Goal: Navigation & Orientation: Find specific page/section

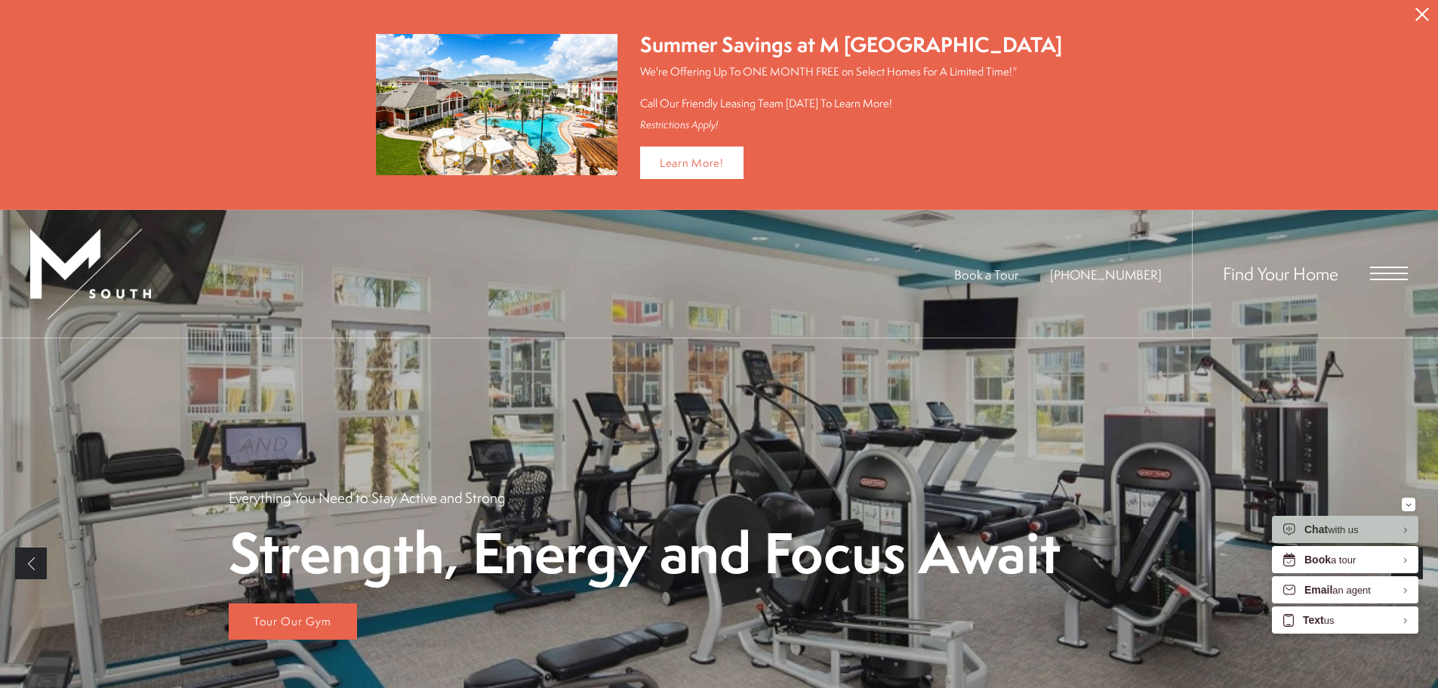
click at [1380, 268] on span "Open Menu" at bounding box center [1389, 274] width 38 height 14
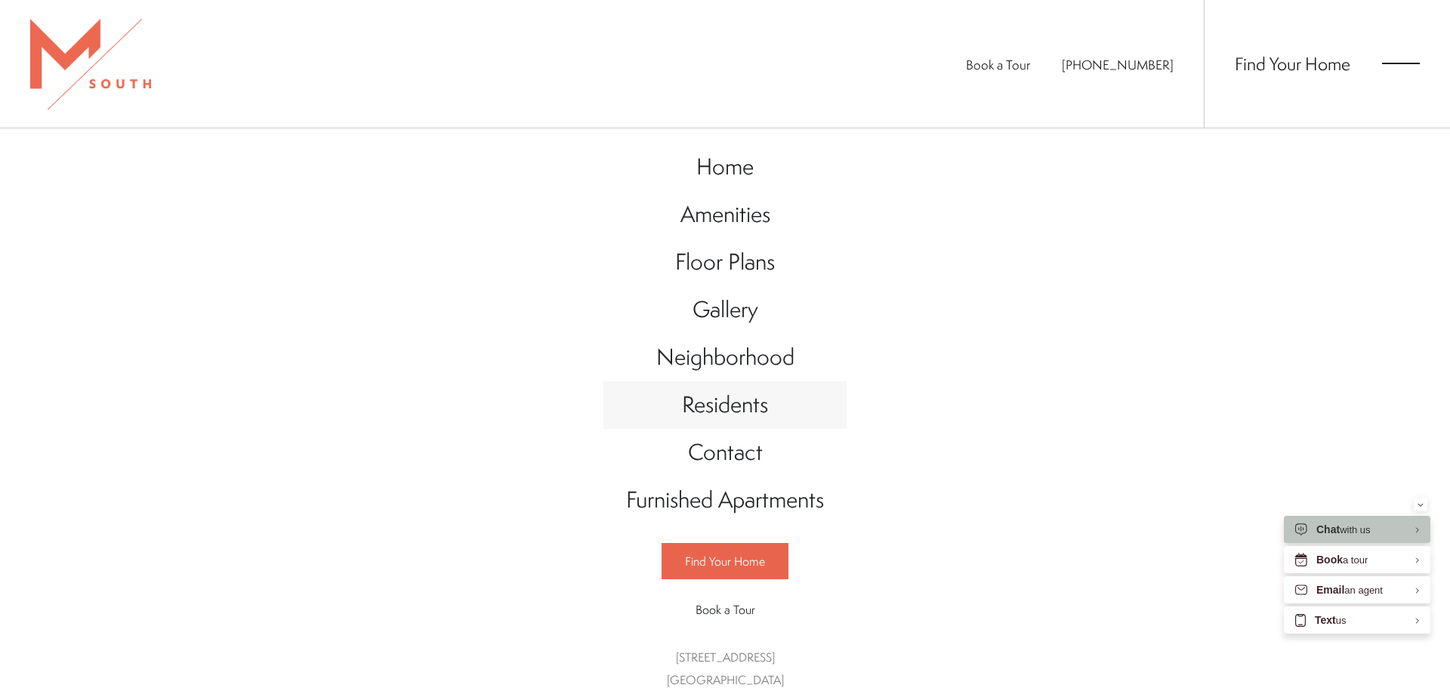
click at [698, 406] on span "Residents" at bounding box center [725, 404] width 86 height 31
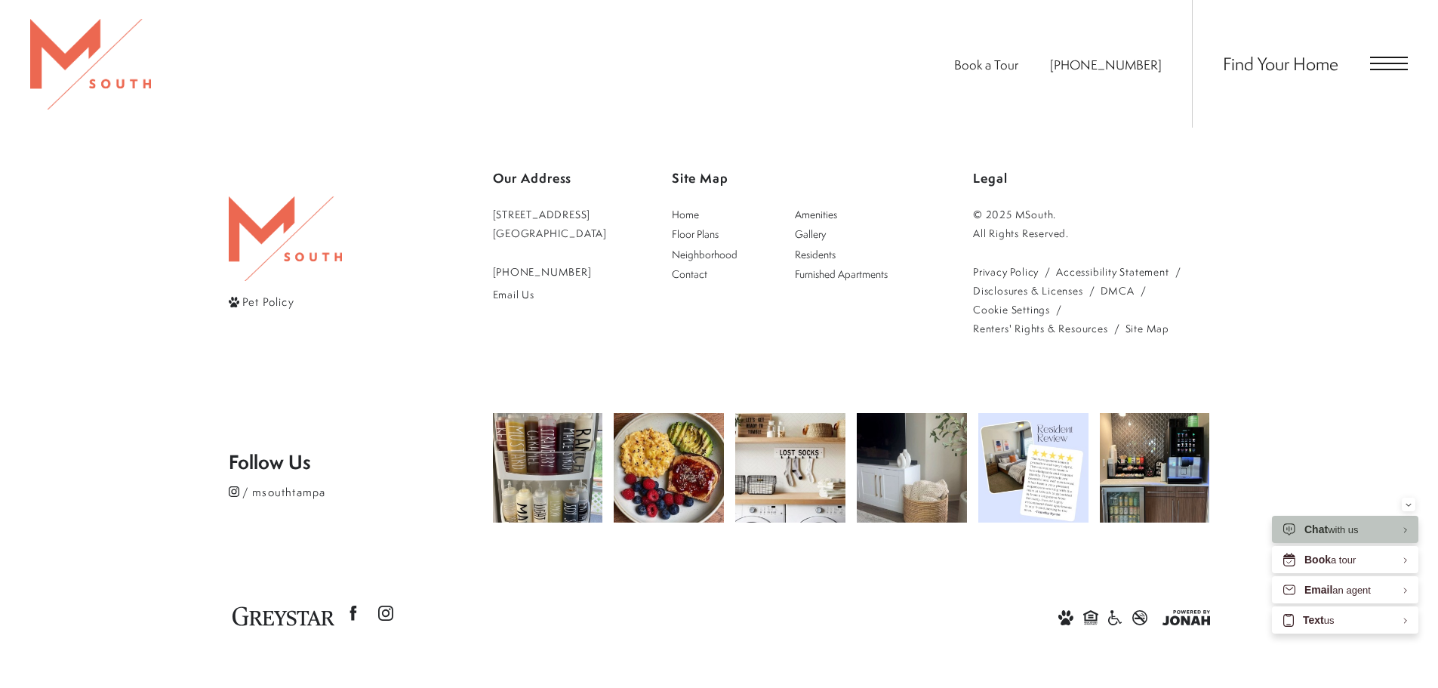
scroll to position [390, 0]
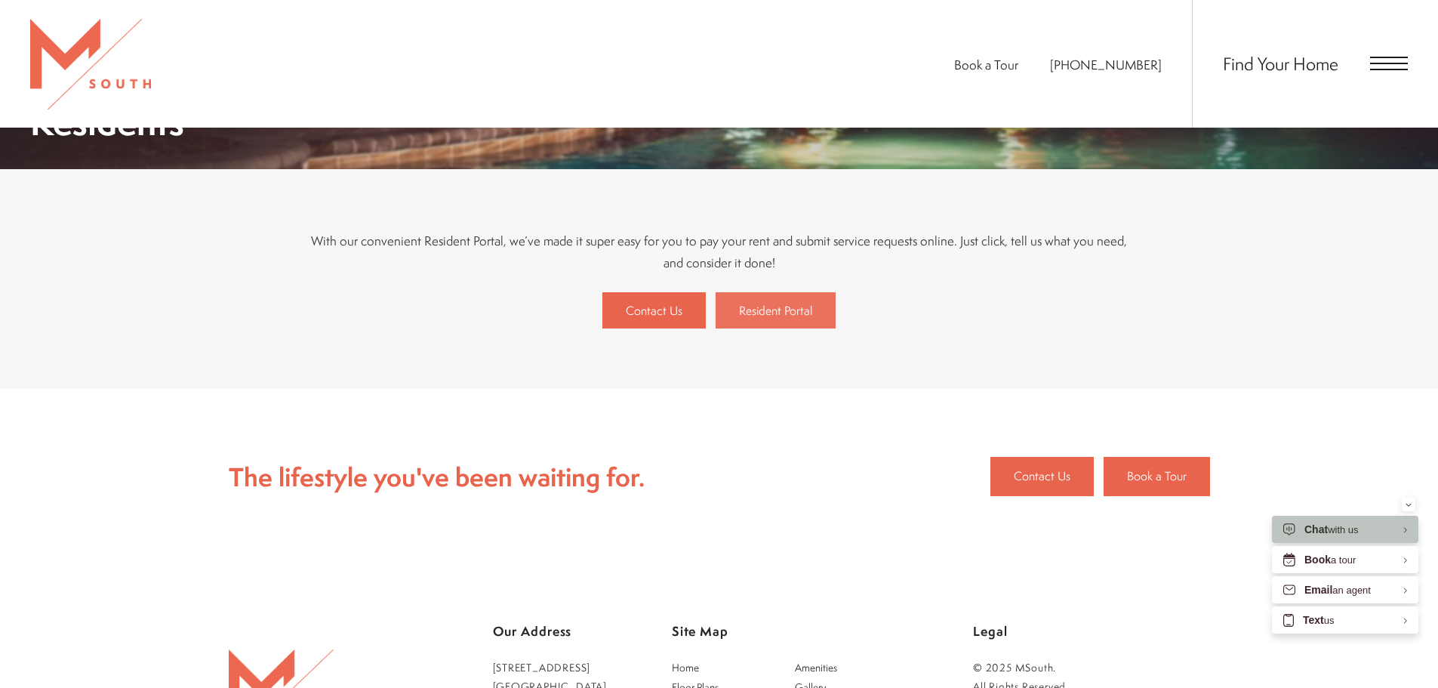
click at [765, 304] on span "Resident Portal" at bounding box center [775, 310] width 73 height 17
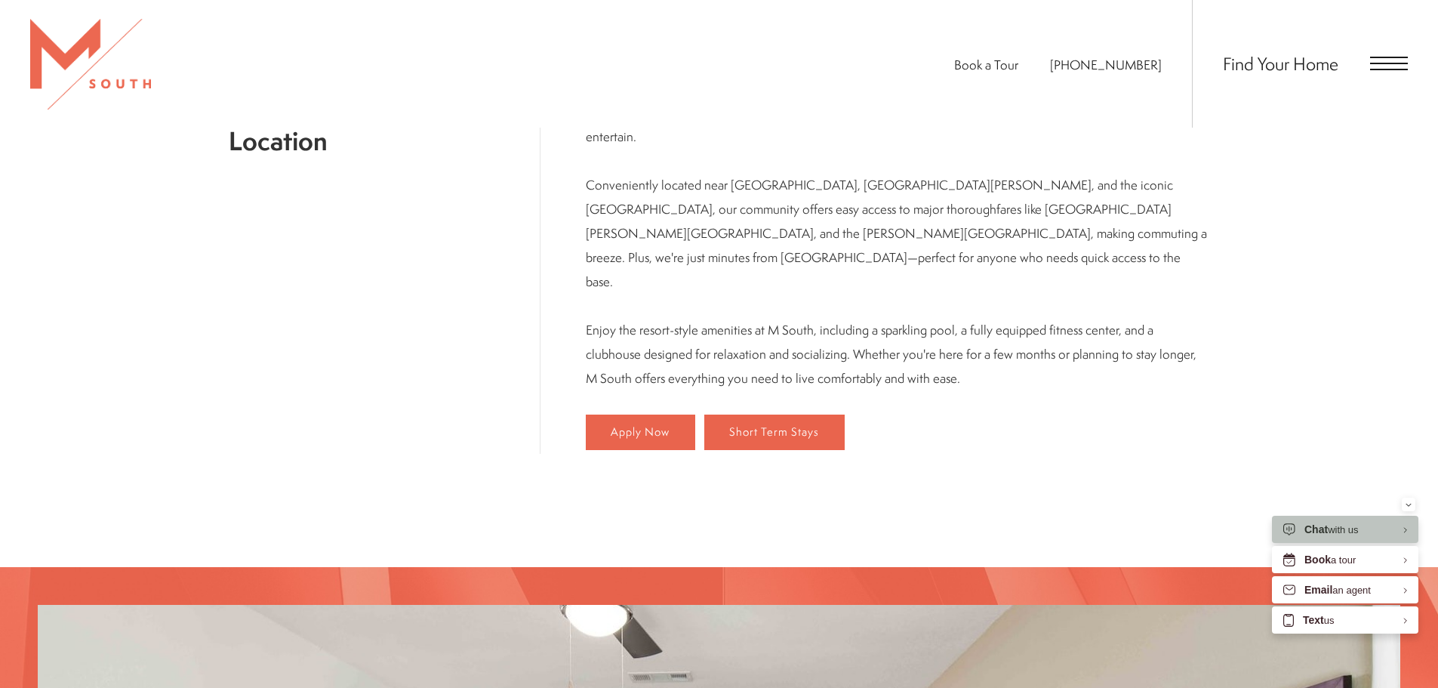
scroll to position [982, 0]
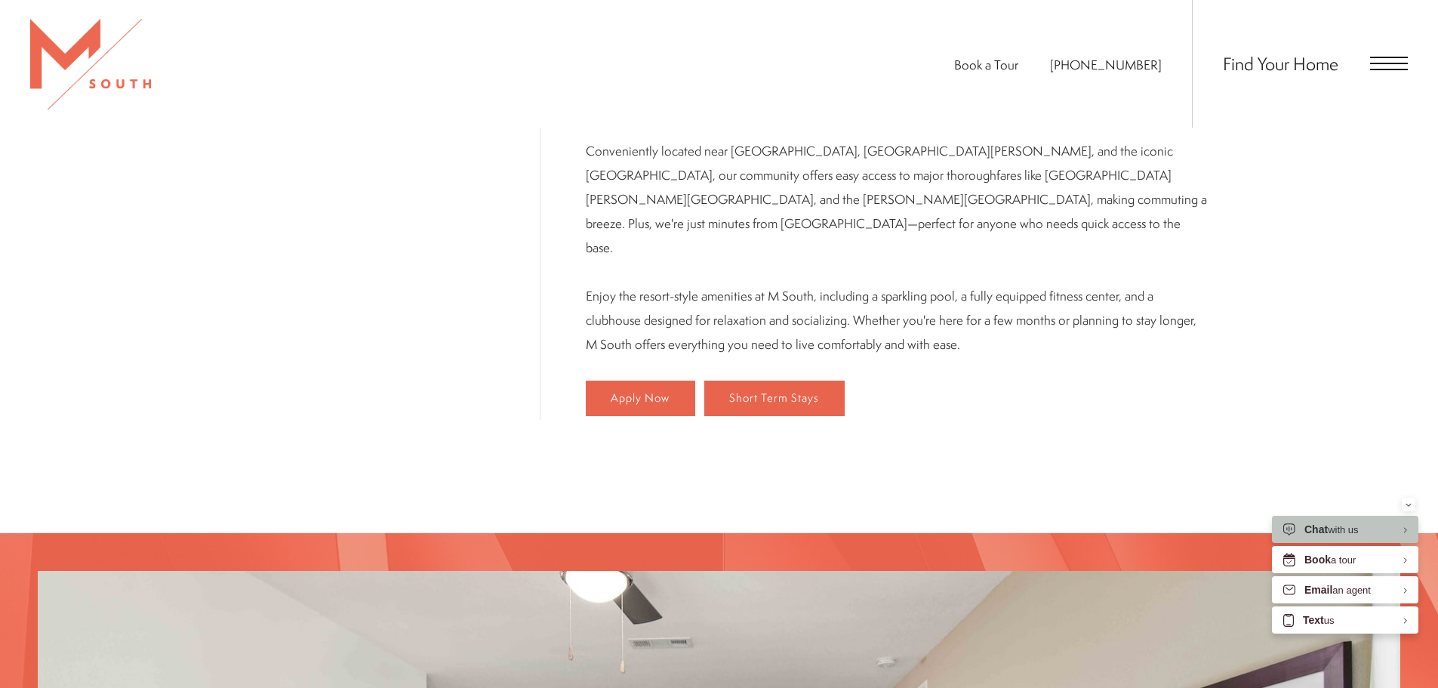
click at [1389, 65] on span "Open Menu" at bounding box center [1389, 64] width 38 height 14
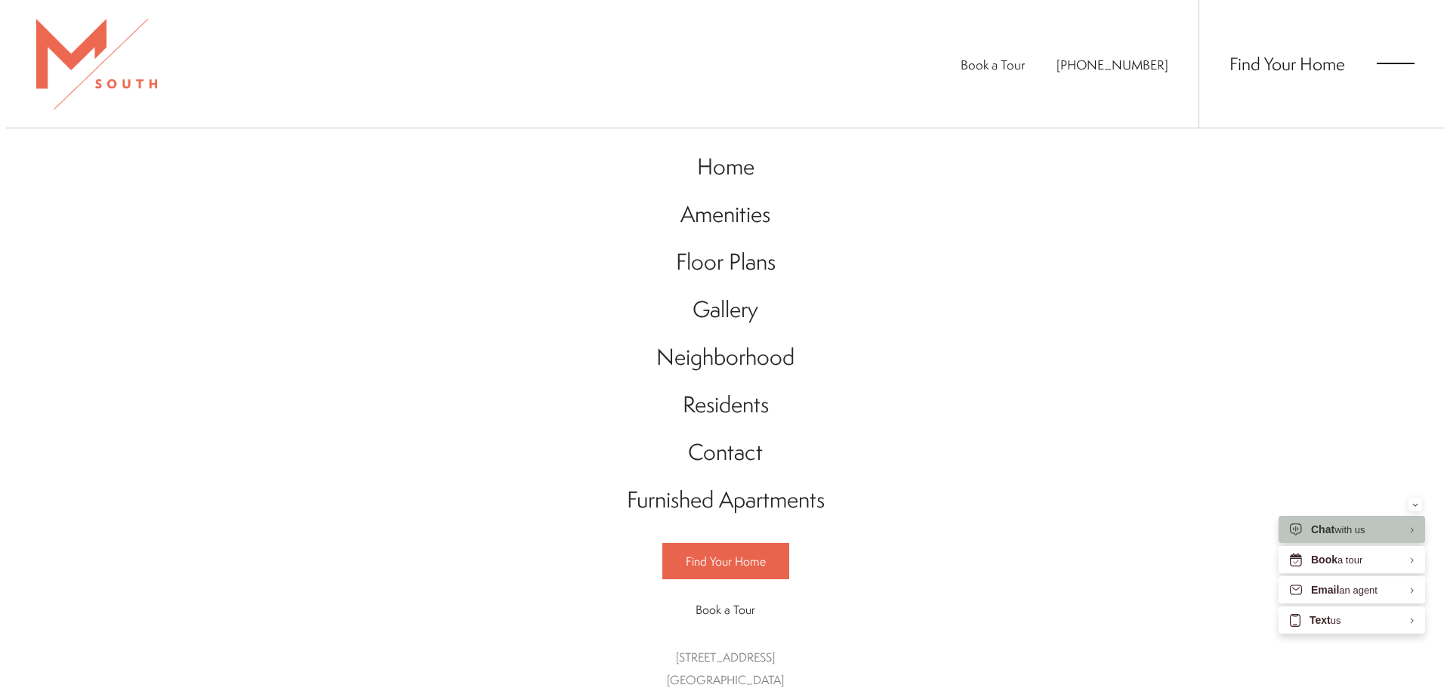
scroll to position [0, 0]
click at [706, 404] on span "Residents" at bounding box center [725, 404] width 86 height 31
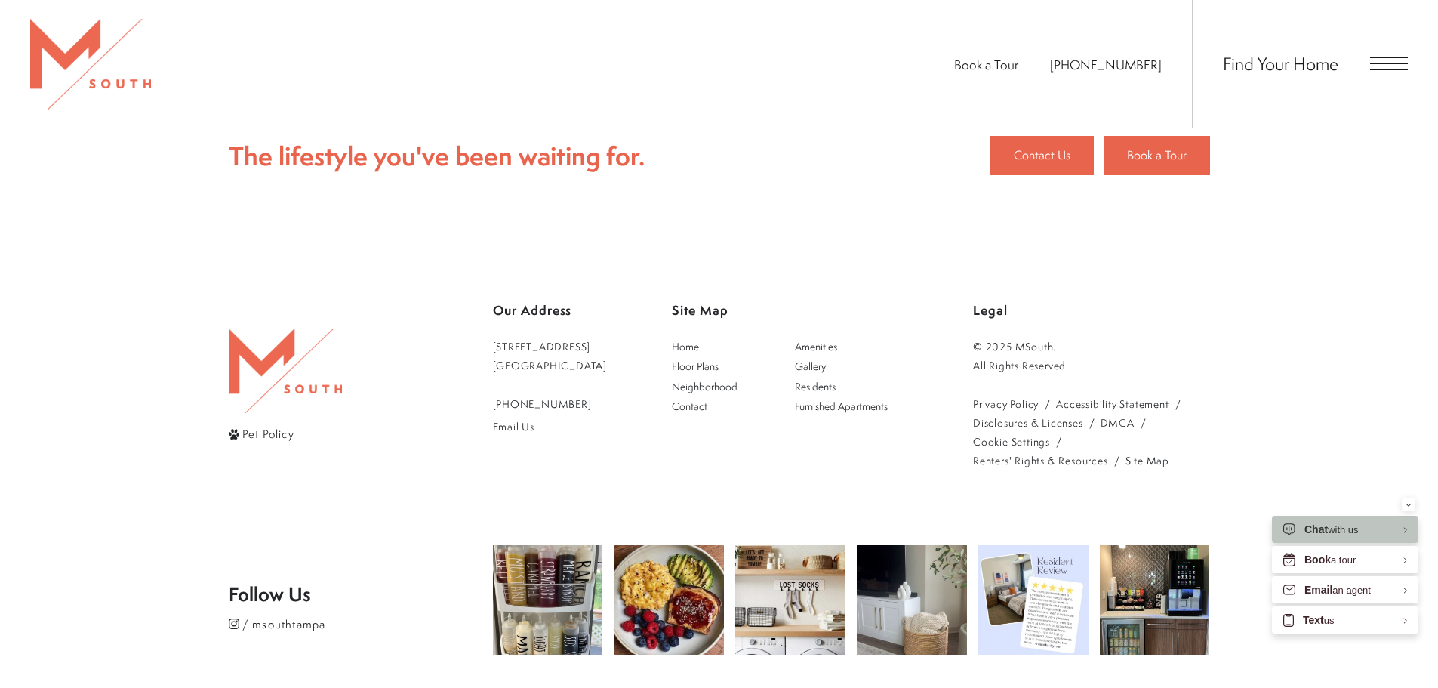
scroll to position [453, 0]
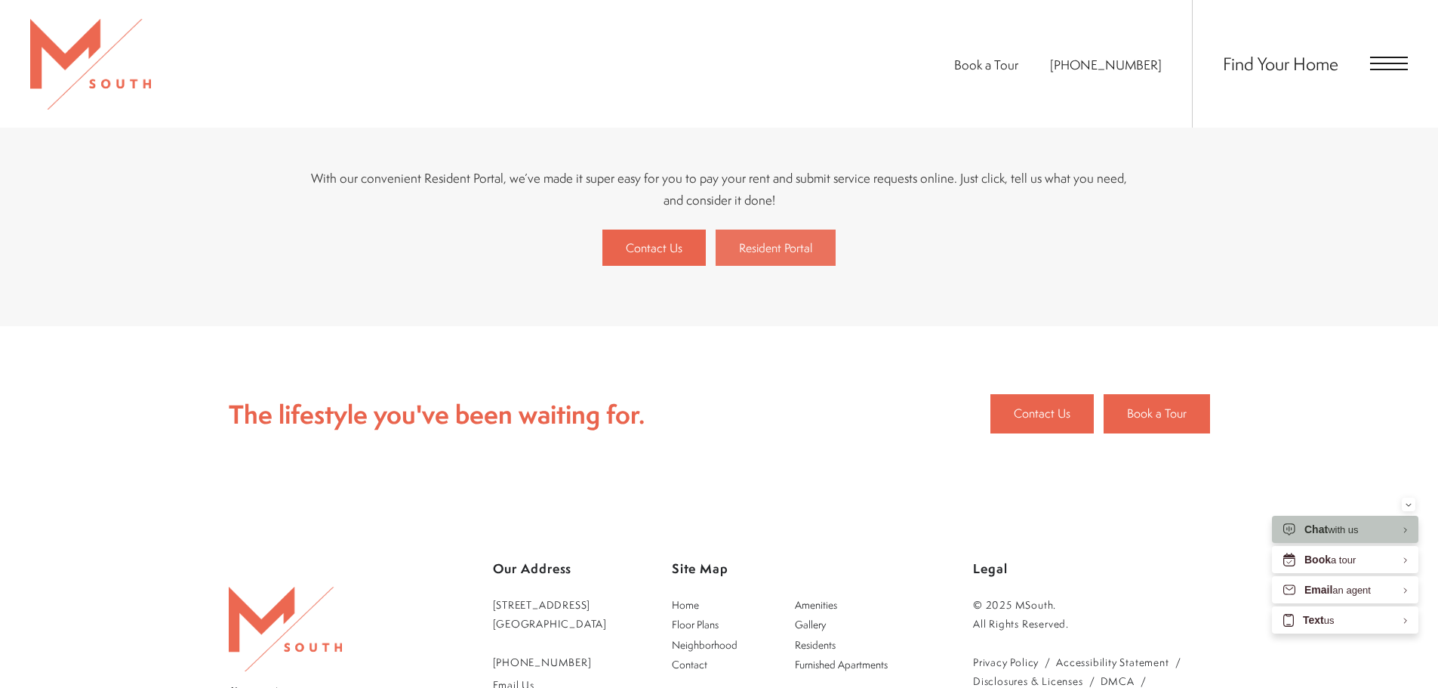
click at [761, 254] on span "Resident Portal" at bounding box center [775, 247] width 73 height 17
